Goal: Check status: Check status

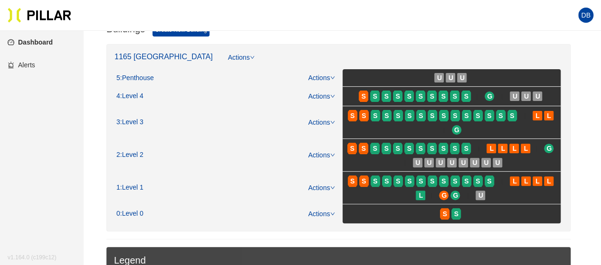
scroll to position [95, 0]
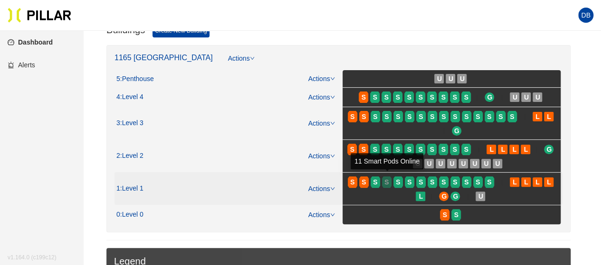
click at [384, 181] on span "S" at bounding box center [386, 182] width 4 height 10
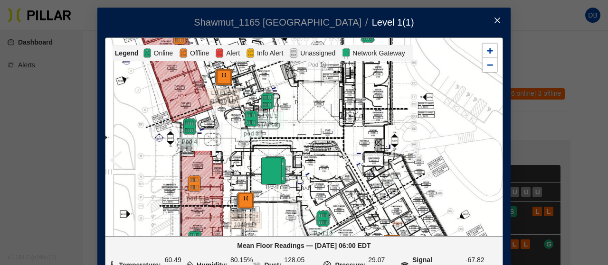
click at [494, 20] on icon "close" at bounding box center [497, 21] width 6 height 6
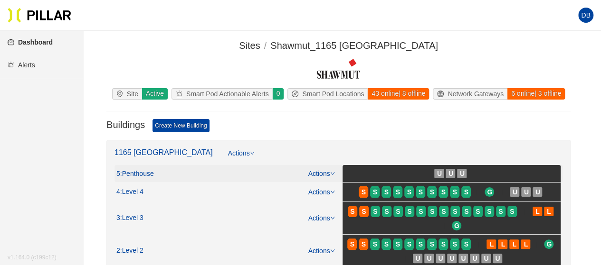
scroll to position [47, 0]
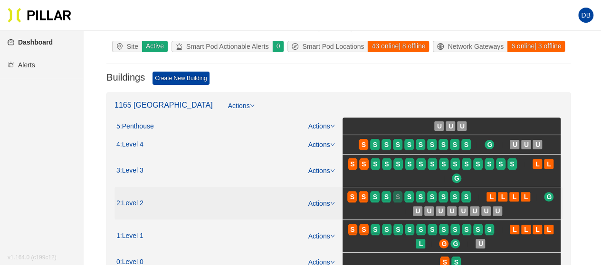
click at [397, 197] on span "S" at bounding box center [398, 197] width 4 height 10
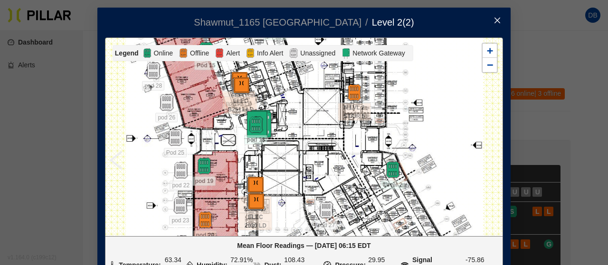
click at [493, 14] on span "Close" at bounding box center [497, 21] width 27 height 27
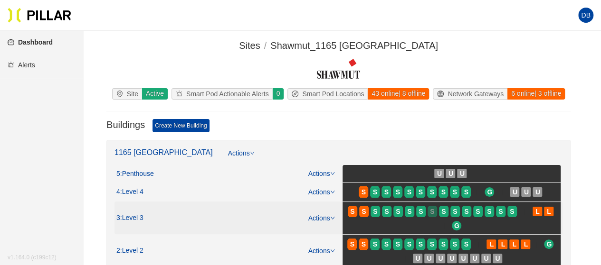
click at [432, 207] on span "S" at bounding box center [432, 212] width 4 height 10
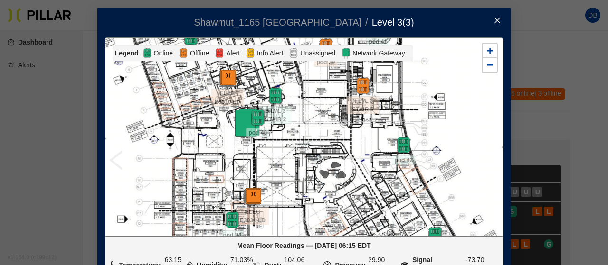
click at [495, 21] on icon "close" at bounding box center [497, 21] width 8 height 8
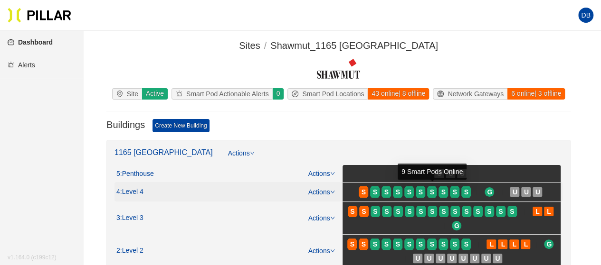
click at [426, 194] on span "S" at bounding box center [420, 192] width 11 height 15
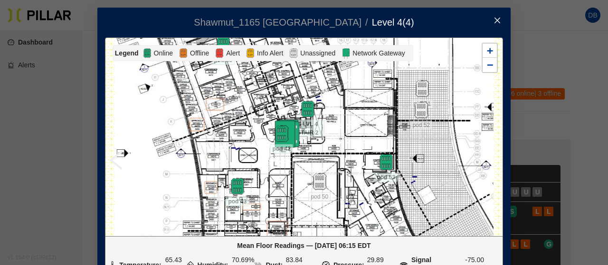
click at [494, 16] on span "Close" at bounding box center [497, 21] width 27 height 27
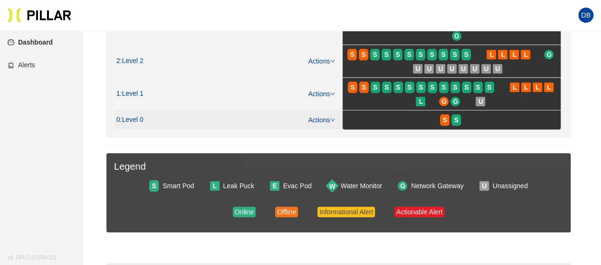
scroll to position [47, 0]
